Goal: Task Accomplishment & Management: Use online tool/utility

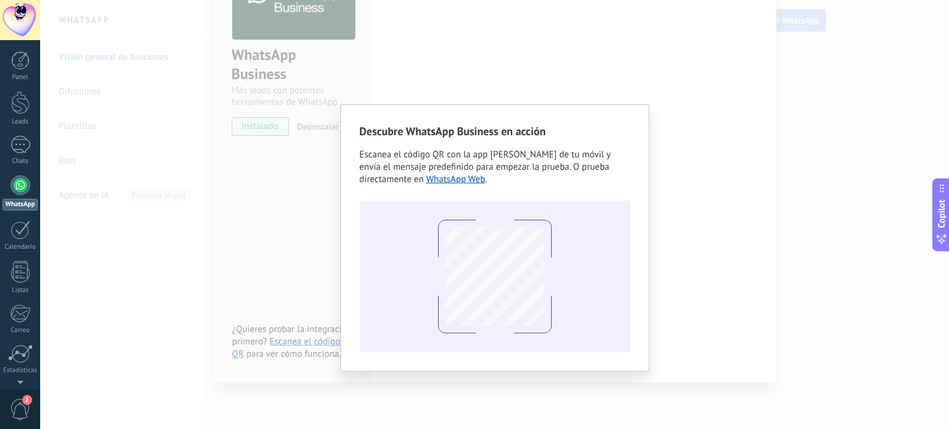
scroll to position [83, 0]
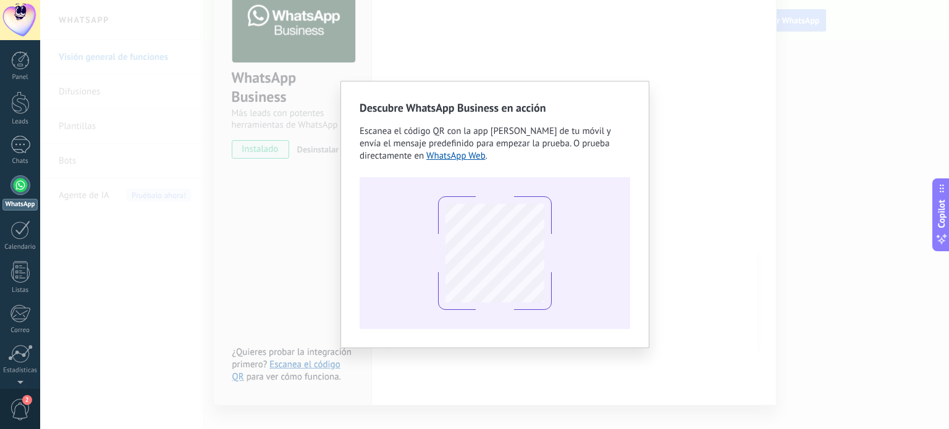
click at [603, 49] on div "Descubre WhatsApp Business en acción Escanea el código QR con la app [PERSON_NA…" at bounding box center [494, 214] width 909 height 429
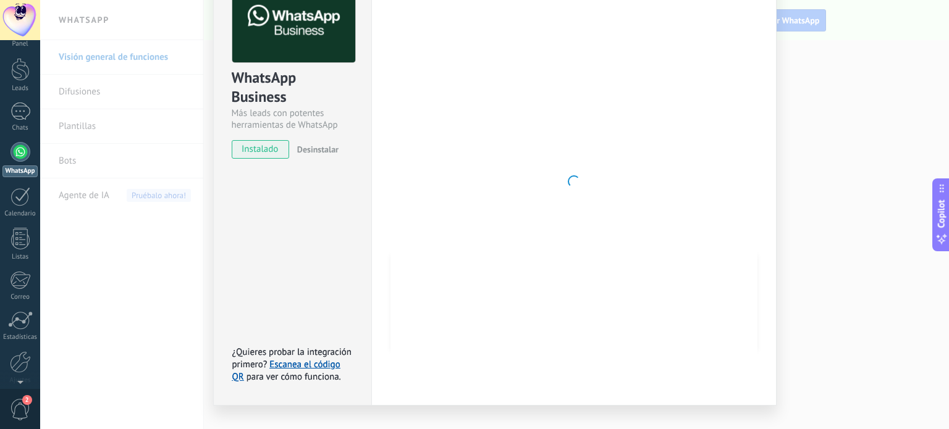
scroll to position [0, 0]
click at [30, 400] on span "2" at bounding box center [27, 400] width 10 height 10
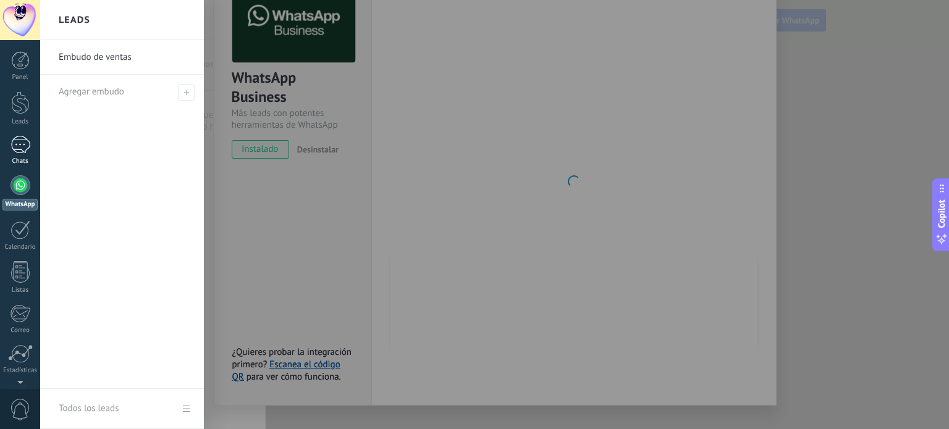
click at [20, 145] on div at bounding box center [20, 145] width 20 height 18
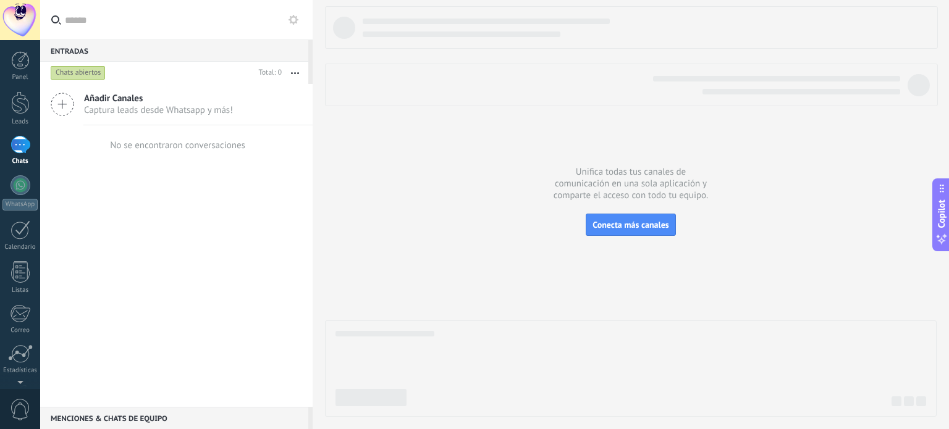
click at [133, 414] on div "Menciones & Chats de equipo 0" at bounding box center [174, 418] width 268 height 22
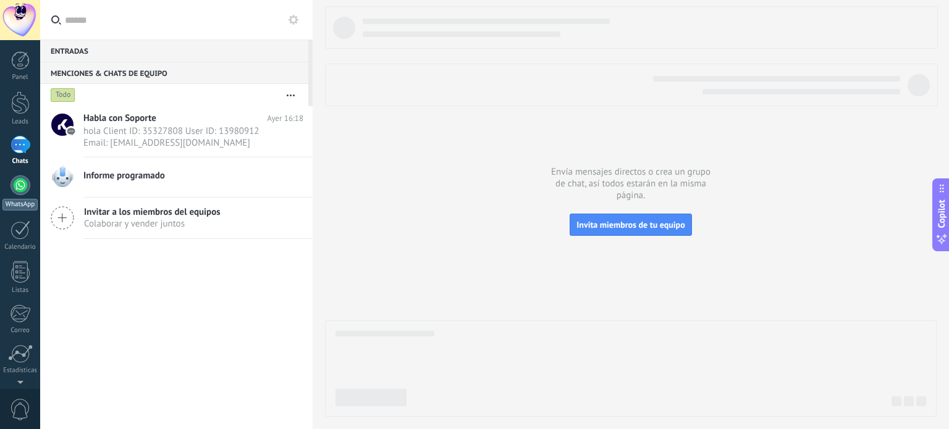
click at [21, 197] on link "WhatsApp" at bounding box center [20, 192] width 40 height 35
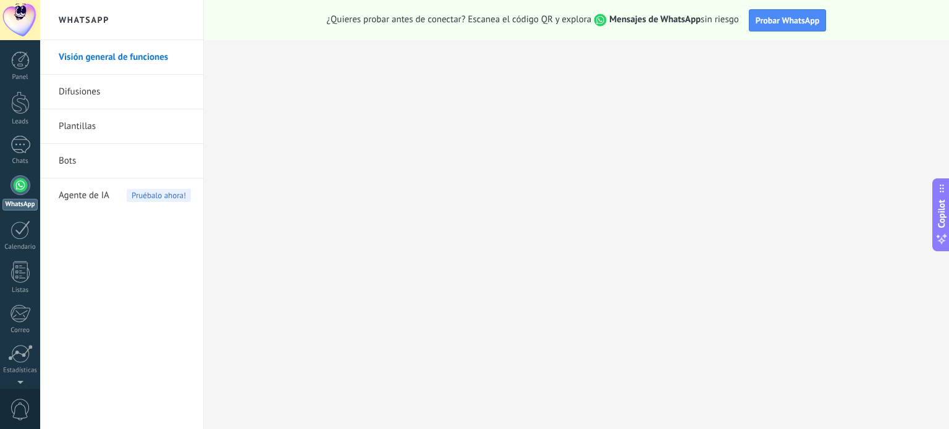
click at [19, 195] on link "WhatsApp" at bounding box center [20, 192] width 40 height 35
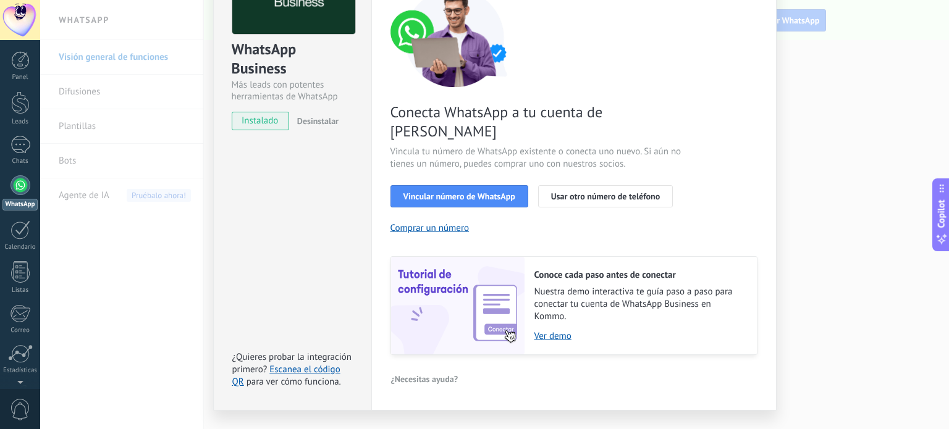
scroll to position [119, 0]
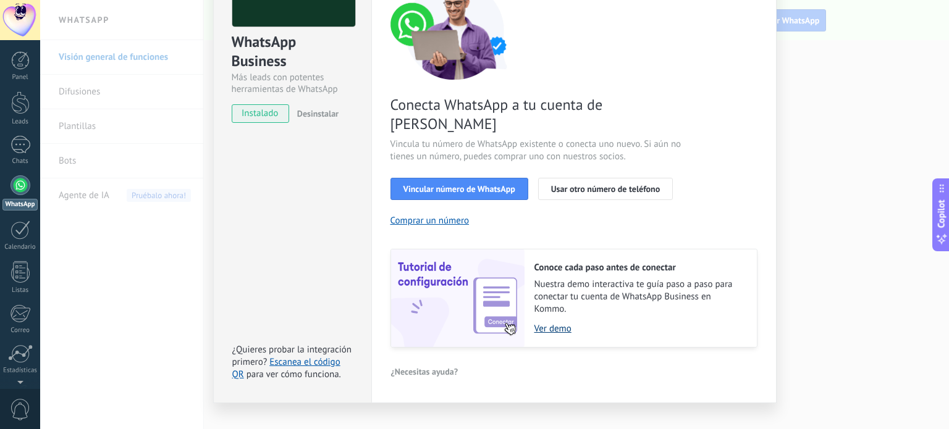
click at [556, 323] on link "Ver demo" at bounding box center [639, 329] width 210 height 12
